Goal: Information Seeking & Learning: Understand process/instructions

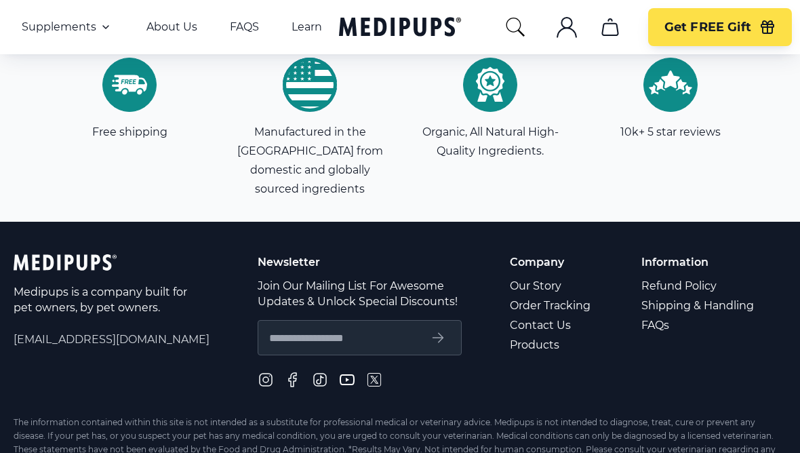
scroll to position [4710, 0]
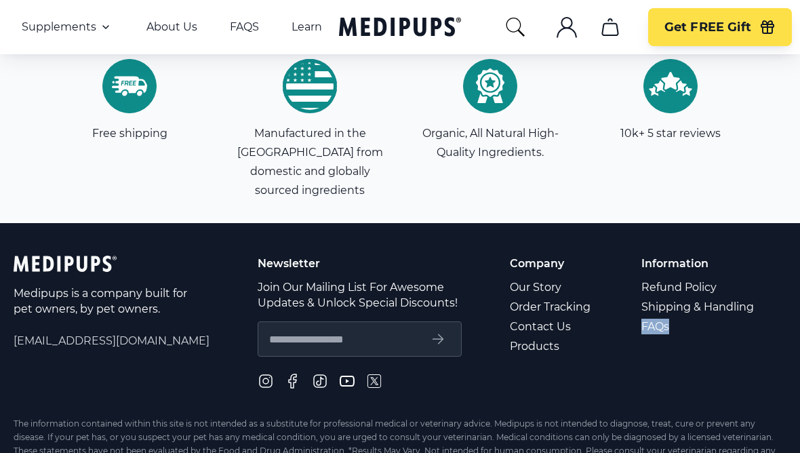
click at [540, 317] on link "Contact Us" at bounding box center [551, 327] width 83 height 20
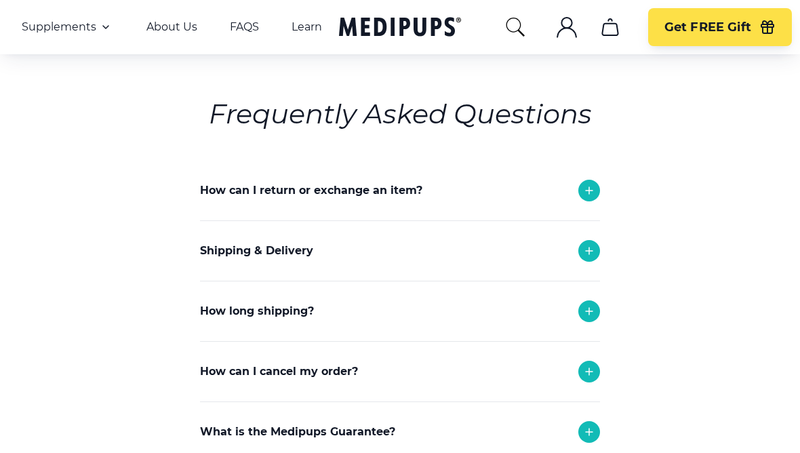
scroll to position [166, 0]
click at [591, 195] on icon at bounding box center [589, 190] width 16 height 16
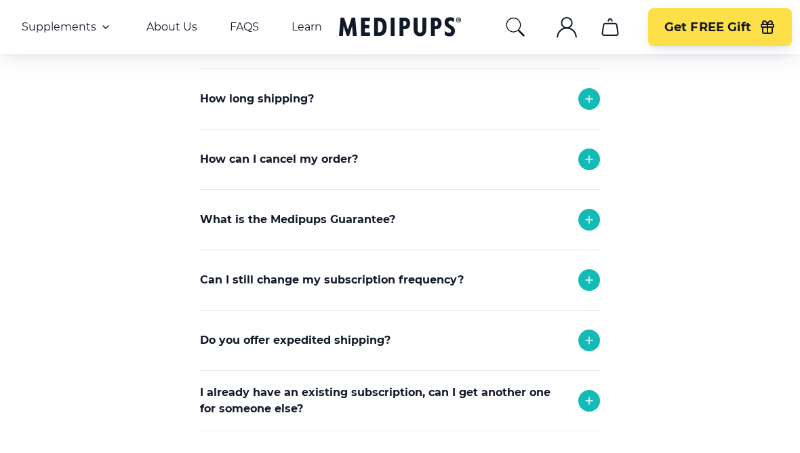
scroll to position [747, 0]
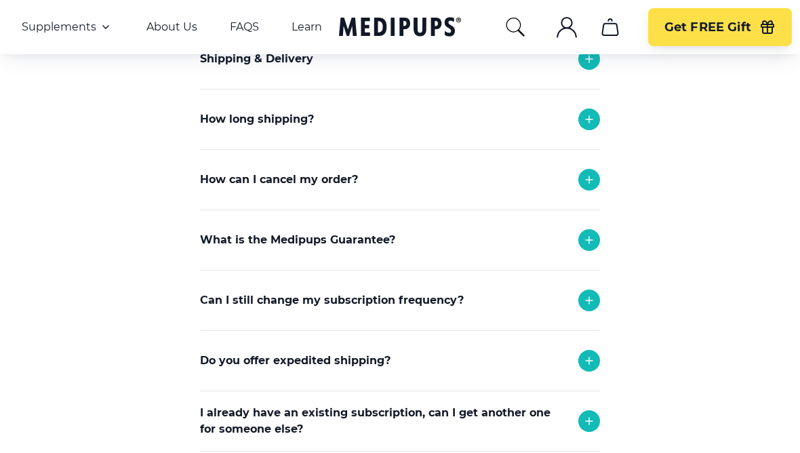
click at [592, 182] on icon at bounding box center [589, 180] width 16 height 16
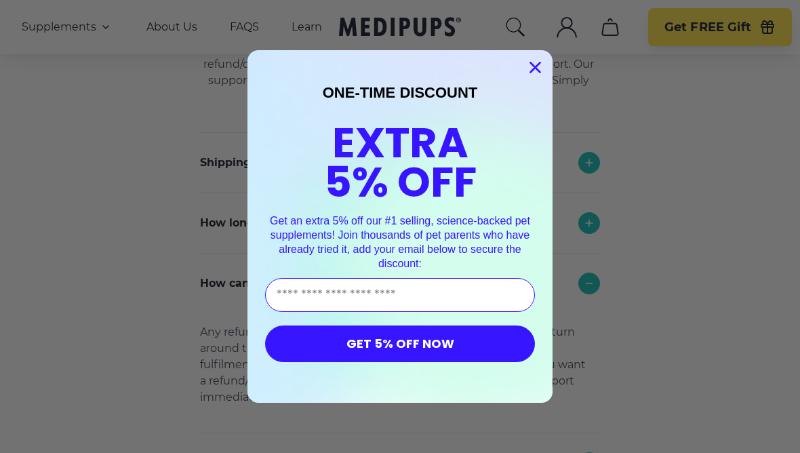
scroll to position [640, 0]
click at [539, 58] on circle "Close dialog" at bounding box center [535, 67] width 22 height 22
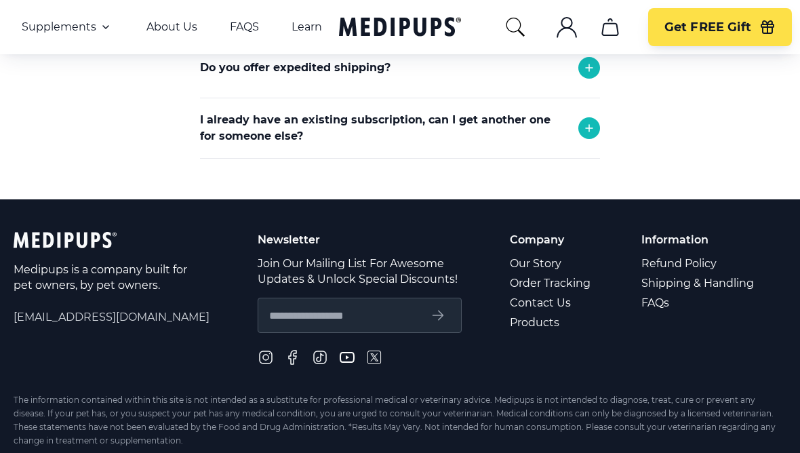
scroll to position [1159, 0]
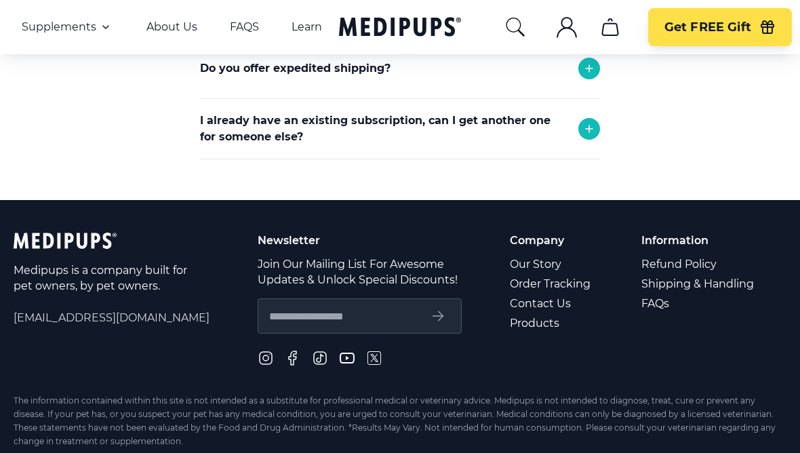
click at [672, 262] on link "Refund Policy" at bounding box center [699, 264] width 115 height 20
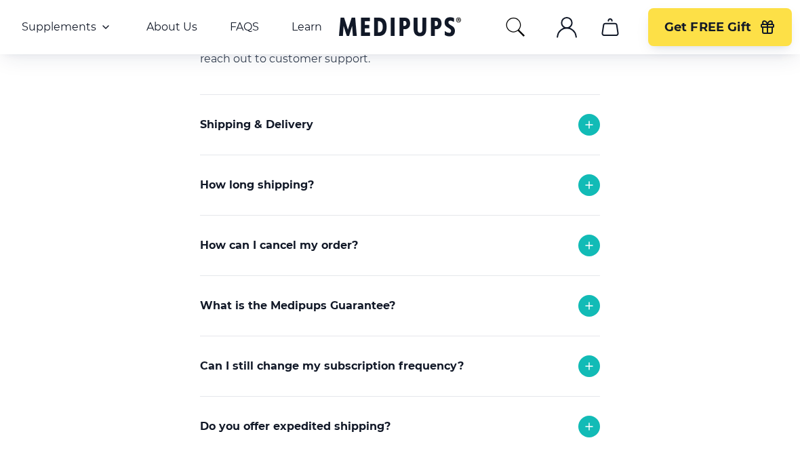
scroll to position [648, 0]
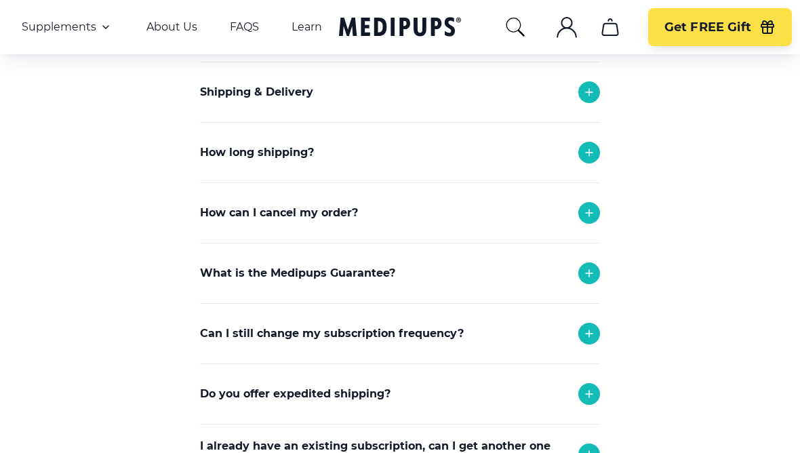
click at [587, 215] on icon at bounding box center [589, 213] width 16 height 16
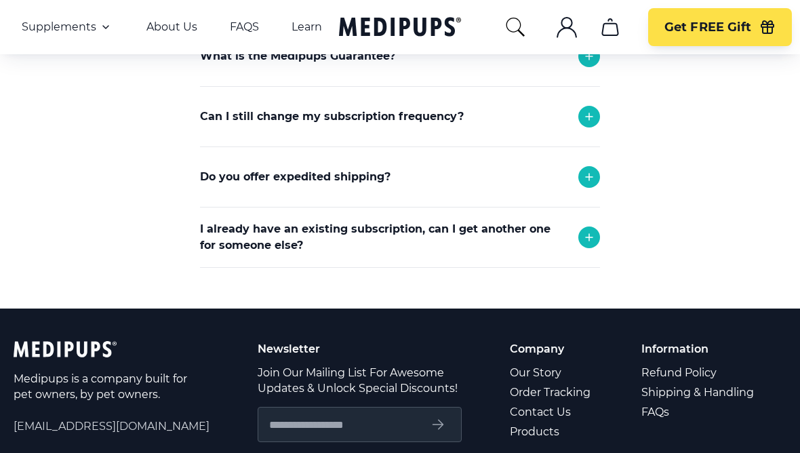
scroll to position [986, 0]
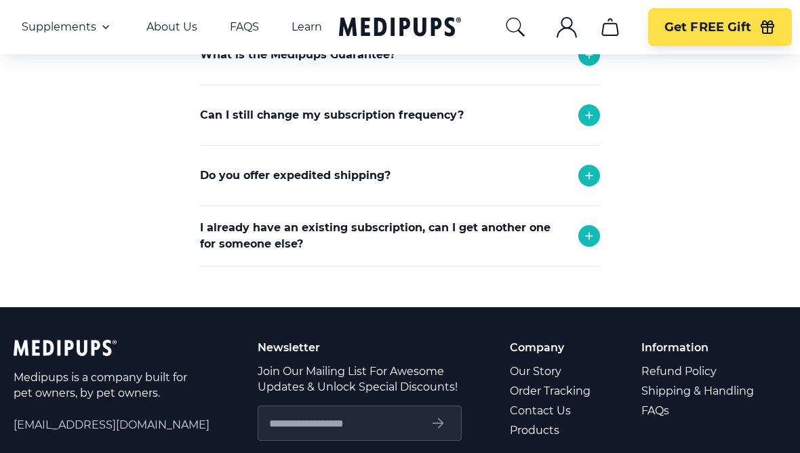
click at [115, 416] on div "Medipups is a company built for pet owners, by pet owners. [EMAIL_ADDRESS][DOMA…" at bounding box center [112, 408] width 196 height 136
click at [121, 431] on span "[EMAIL_ADDRESS][DOMAIN_NAME]" at bounding box center [112, 425] width 196 height 16
click at [121, 429] on span "[EMAIL_ADDRESS][DOMAIN_NAME]" at bounding box center [112, 425] width 196 height 16
click at [102, 428] on span "[EMAIL_ADDRESS][DOMAIN_NAME]" at bounding box center [112, 425] width 196 height 16
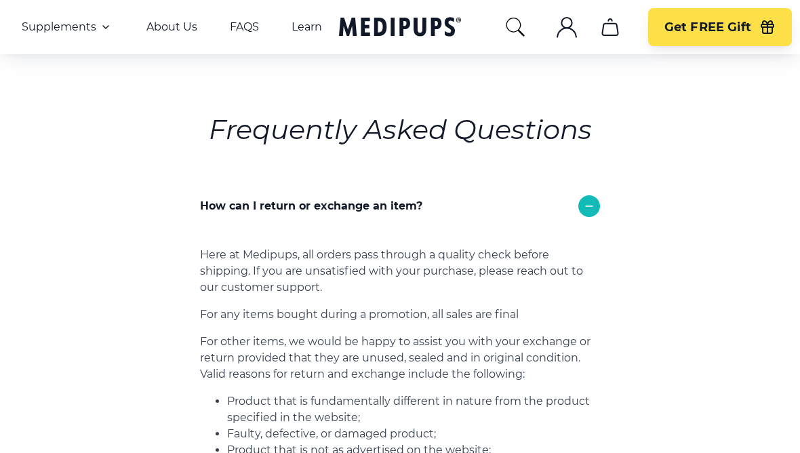
scroll to position [0, 0]
